Goal: Transaction & Acquisition: Purchase product/service

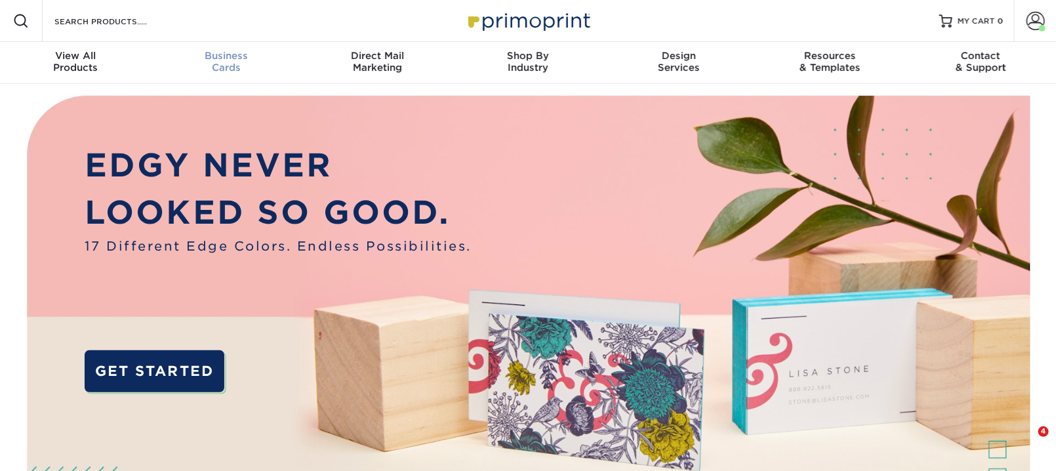
click at [218, 73] on div "Business Cards" at bounding box center [226, 62] width 151 height 24
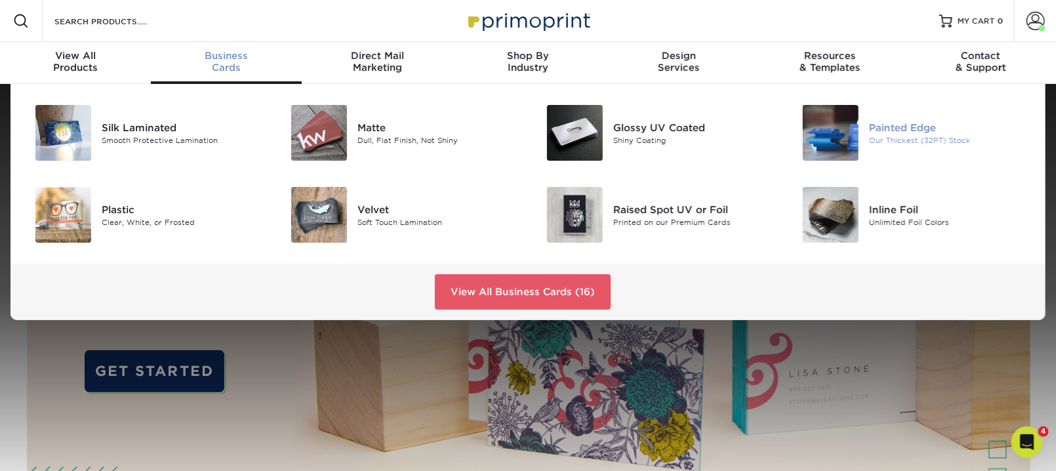
click at [835, 161] on img at bounding box center [831, 133] width 56 height 56
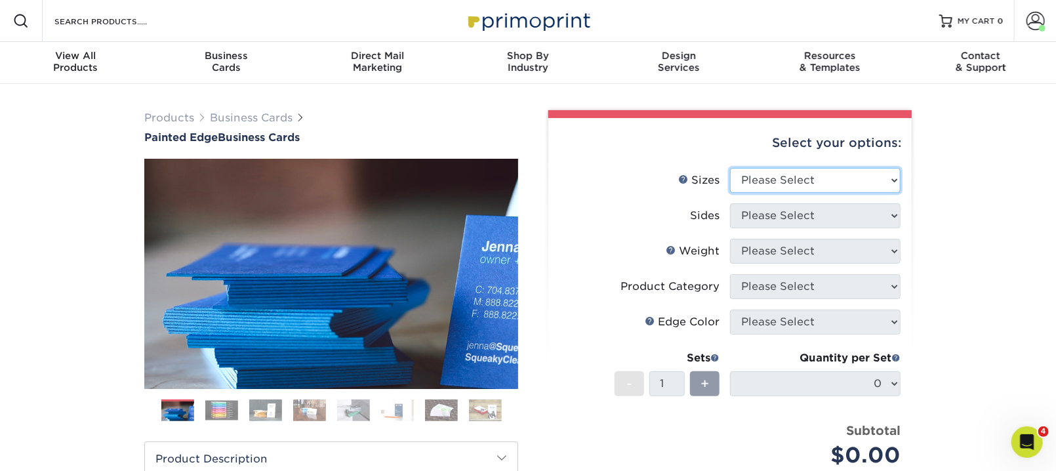
click at [883, 193] on select "Please Select 2" x 3.5" - Standard 2.125" x 3.375" - European 2.5" x 2.5" - Squ…" at bounding box center [815, 180] width 170 height 25
select select "2.00x3.50"
click at [732, 193] on select "Please Select 2" x 3.5" - Standard 2.125" x 3.375" - European 2.5" x 2.5" - Squ…" at bounding box center [815, 180] width 170 height 25
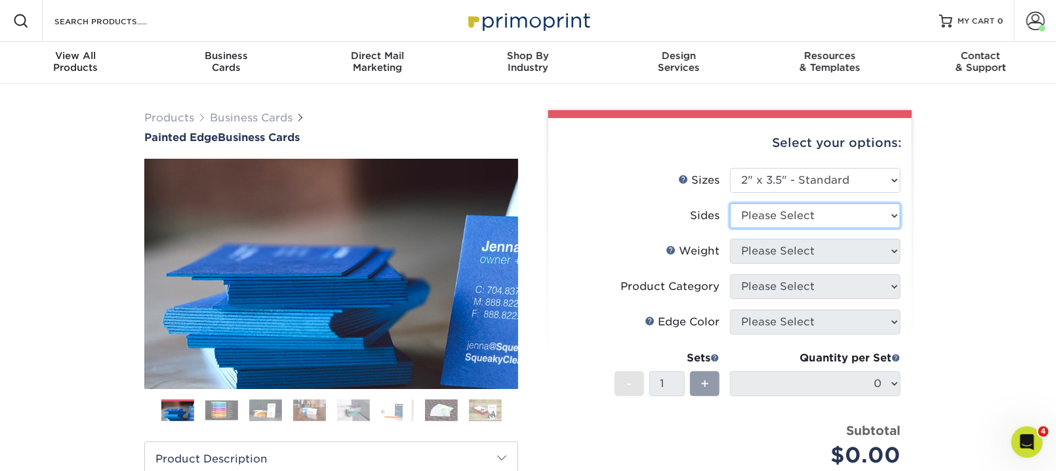
click at [883, 228] on select "Please Select Print Both Sides Print Front Only" at bounding box center [815, 215] width 170 height 25
click at [732, 228] on select "Please Select Print Both Sides Print Front Only" at bounding box center [815, 215] width 170 height 25
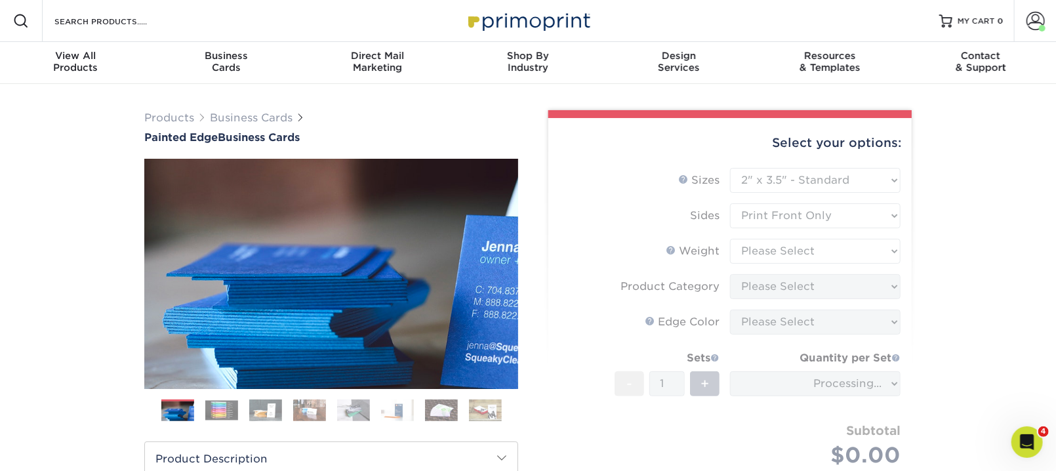
click at [880, 322] on form "Sizes Help Sizes Please Select 2" x 3.5" - Standard 2.125" x 3.375" - European …" at bounding box center [730, 333] width 342 height 330
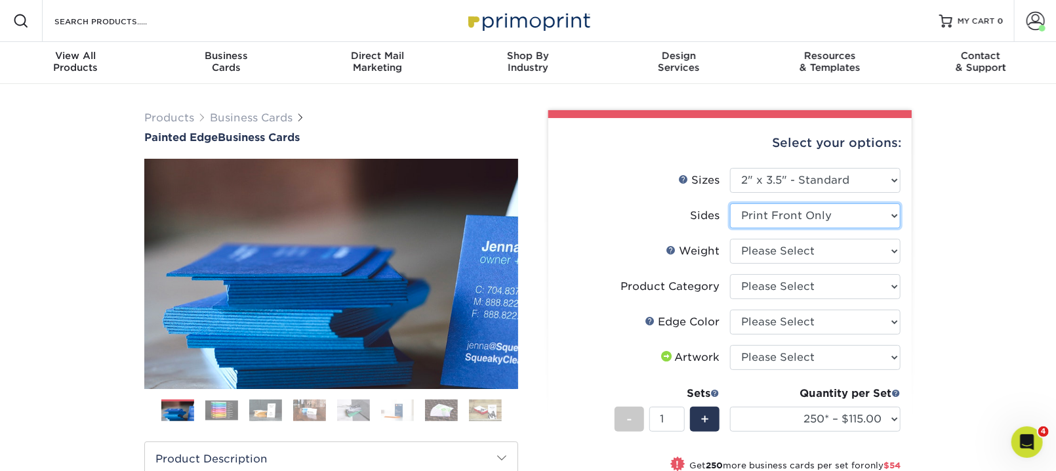
click at [881, 228] on select "Please Select Print Both Sides Print Front Only" at bounding box center [815, 215] width 170 height 25
select select "13abbda7-1d64-4f25-8bb2-c179b224825d"
click at [732, 228] on select "Please Select Print Both Sides Print Front Only" at bounding box center [815, 215] width 170 height 25
click at [883, 264] on select "Please Select 32PTUC" at bounding box center [815, 251] width 170 height 25
select select "32PTUC"
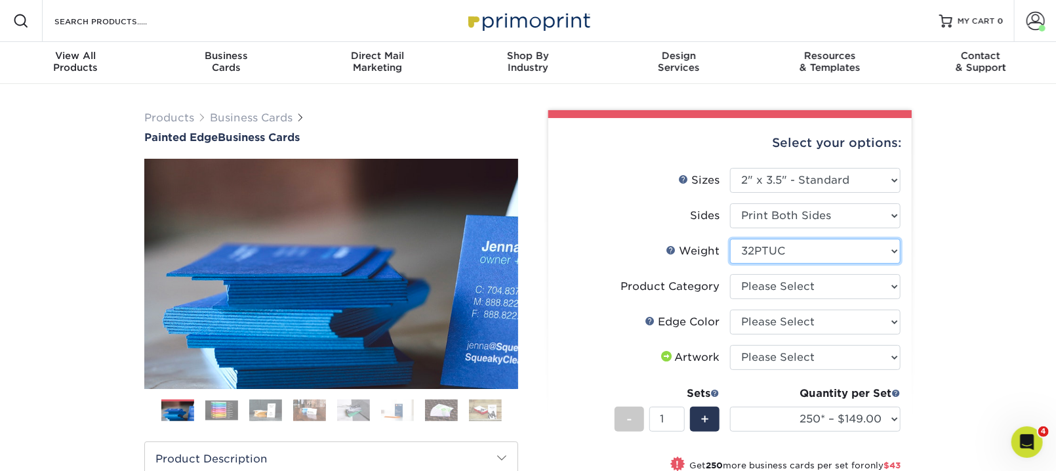
click at [732, 264] on select "Please Select 32PTUC" at bounding box center [815, 251] width 170 height 25
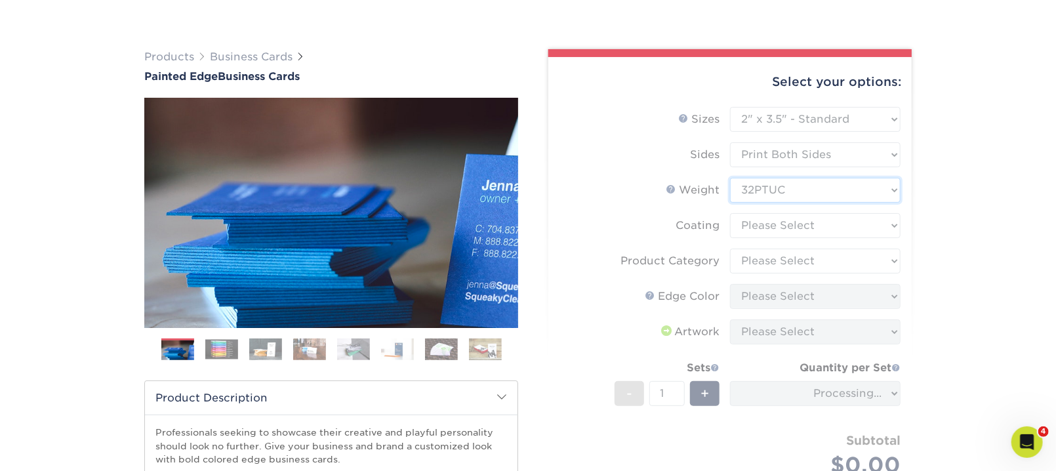
scroll to position [70, 0]
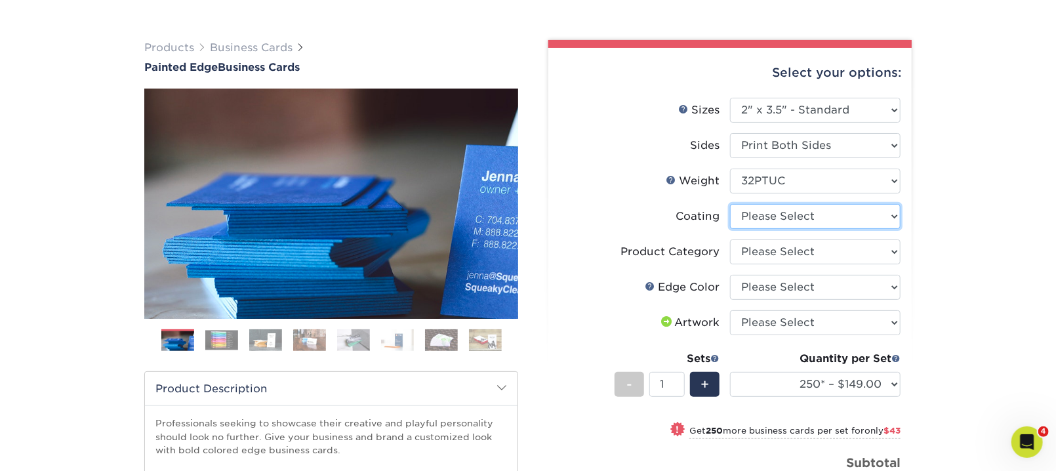
click at [885, 229] on select at bounding box center [815, 216] width 170 height 25
select select "3e7618de-abca-4bda-9f97-8b9129e913d8"
click at [732, 229] on select at bounding box center [815, 216] width 170 height 25
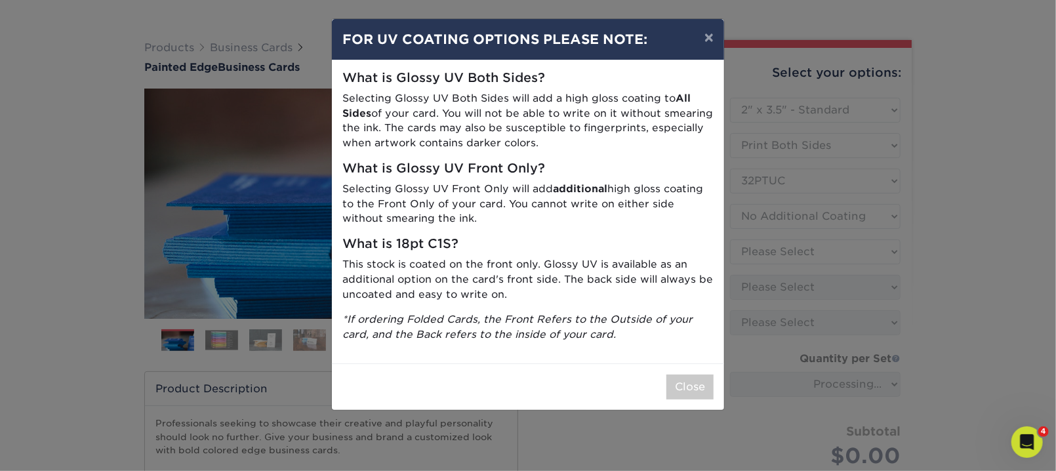
scroll to position [0, 0]
click at [704, 53] on button "×" at bounding box center [709, 37] width 30 height 37
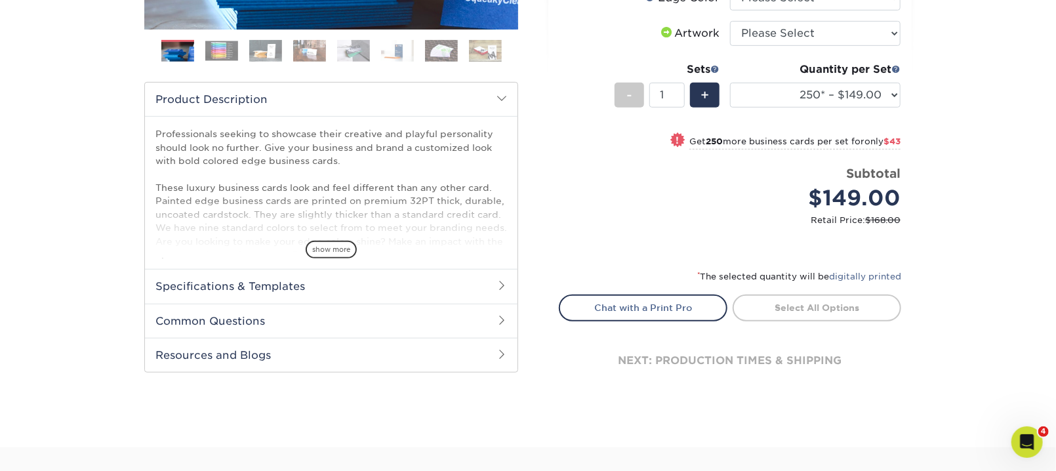
scroll to position [367, 0]
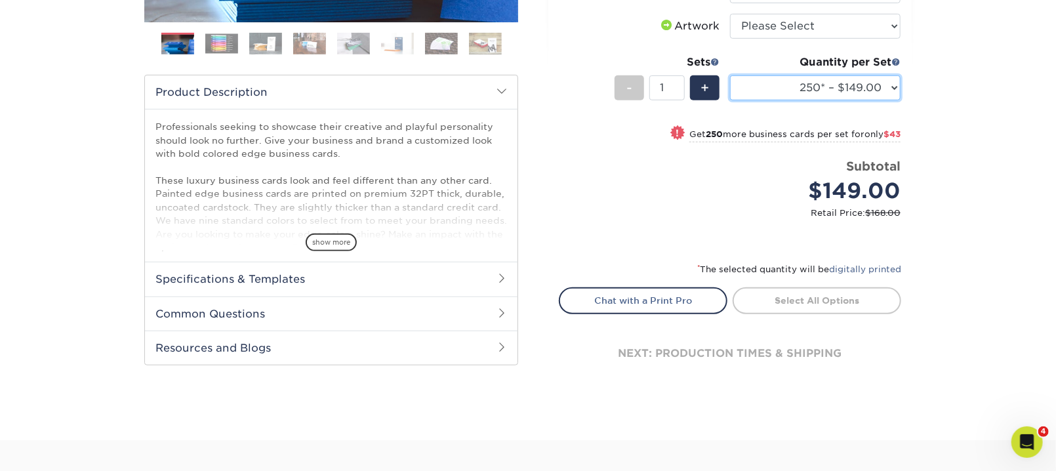
click at [883, 100] on select "250* – $149.00 500* – $192.00 1000* – $300.00" at bounding box center [815, 87] width 170 height 25
select select "500* – $192.00"
click at [732, 100] on select "250* – $149.00 500* – $192.00 1000* – $300.00" at bounding box center [815, 87] width 170 height 25
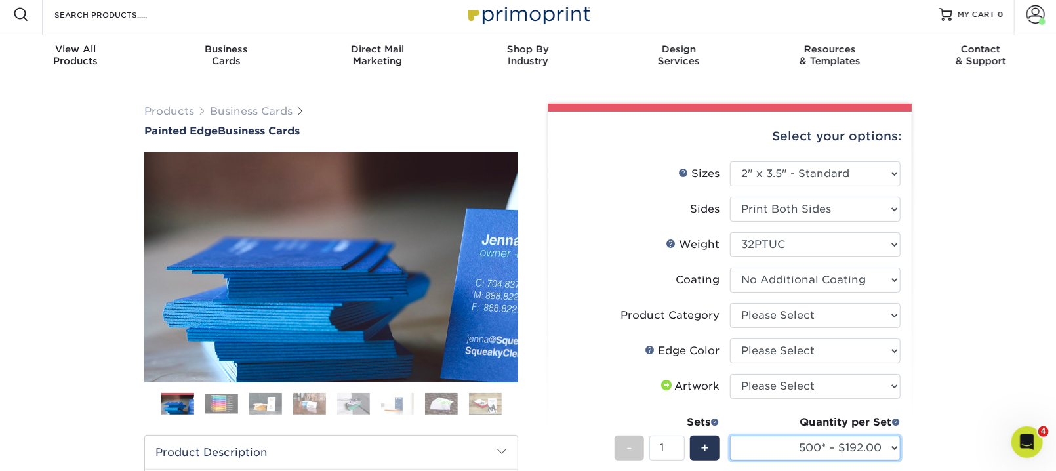
scroll to position [0, 0]
